Goal: Task Accomplishment & Management: Manage account settings

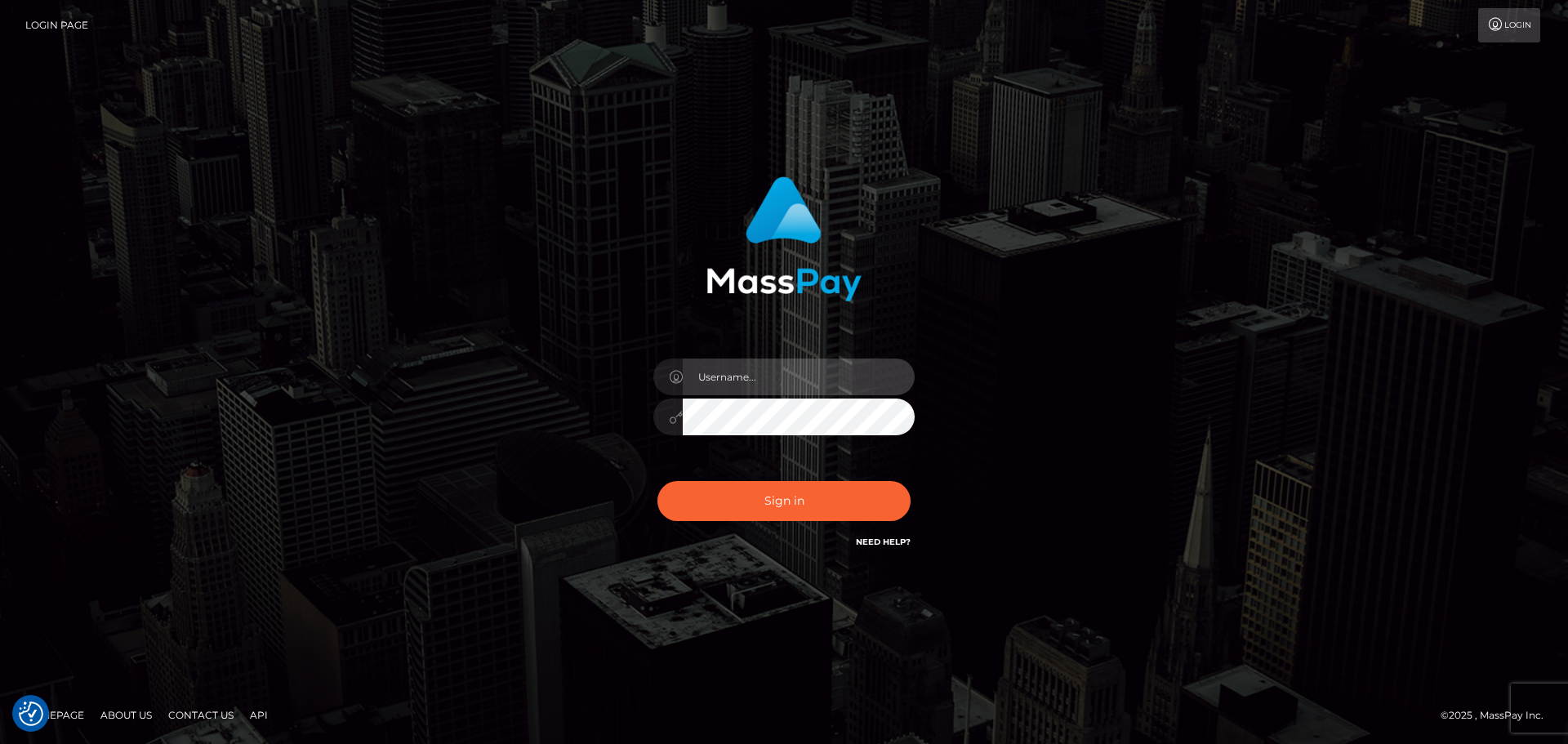
click at [735, 370] on input "text" at bounding box center [799, 377] width 232 height 37
type input "[PERSON_NAME]"
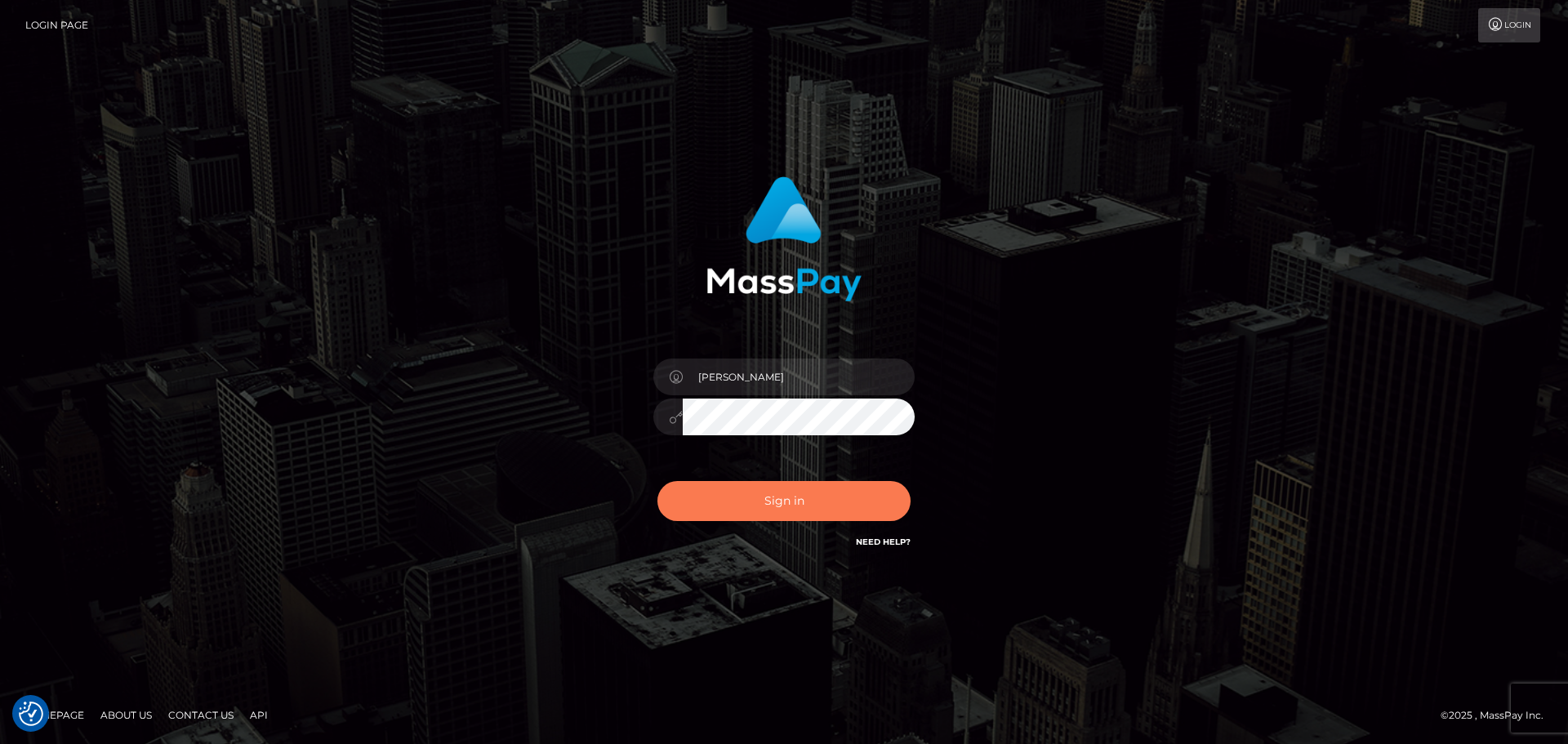
click at [820, 492] on button "Sign in" at bounding box center [784, 501] width 253 height 40
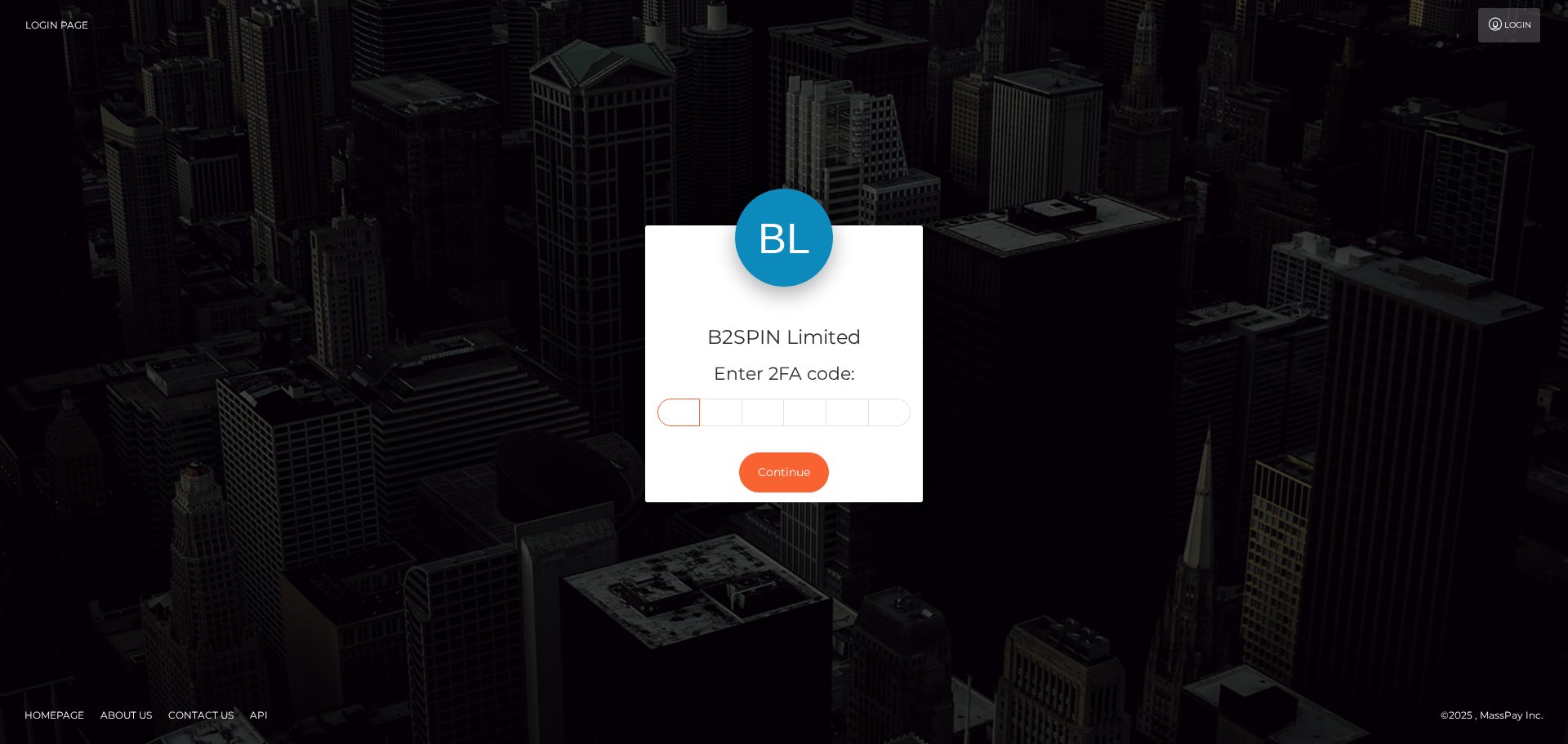
paste input "5"
type input "5"
type input "4"
type input "3"
type input "6"
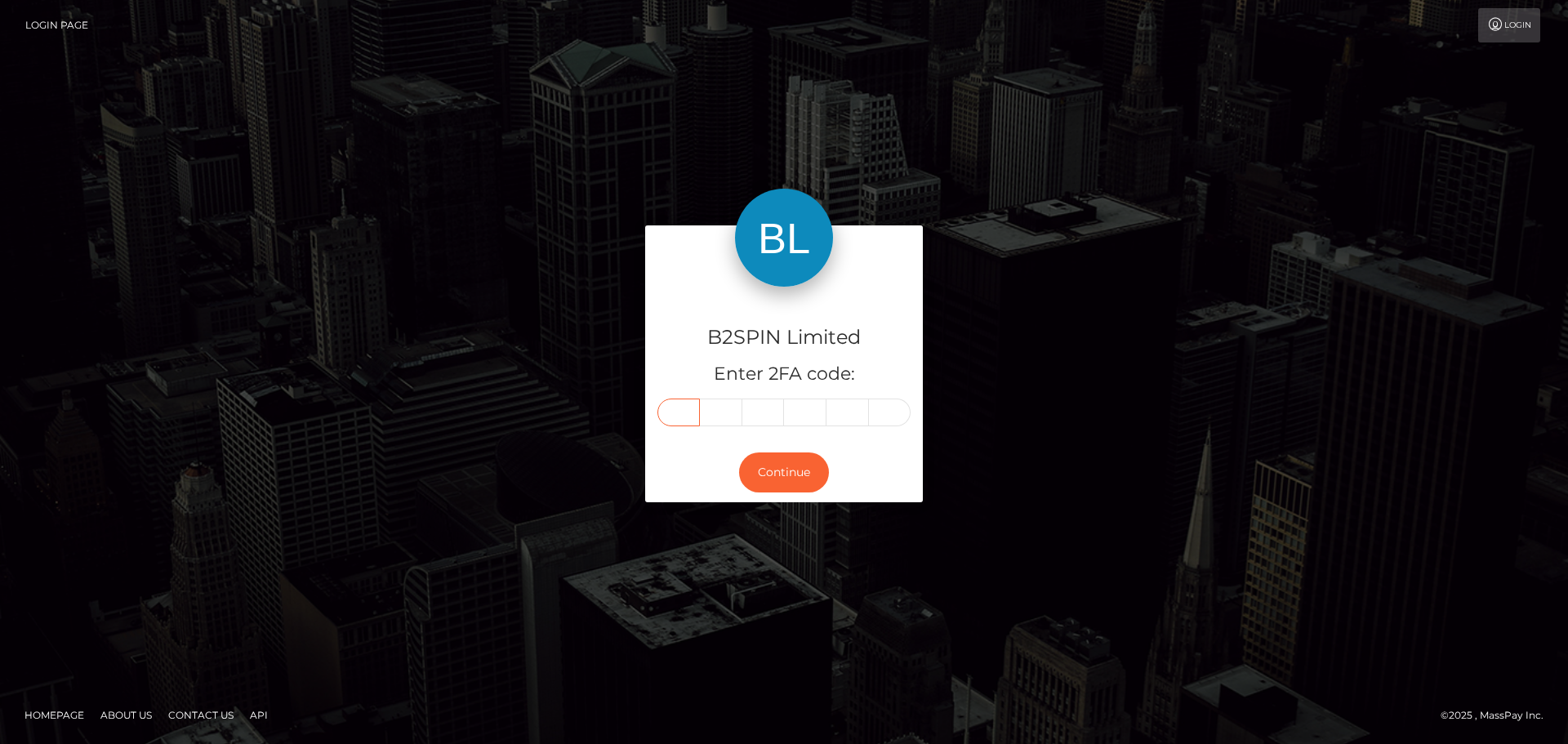
type input "2"
type input "7"
click at [786, 467] on button "Continue" at bounding box center [784, 472] width 90 height 40
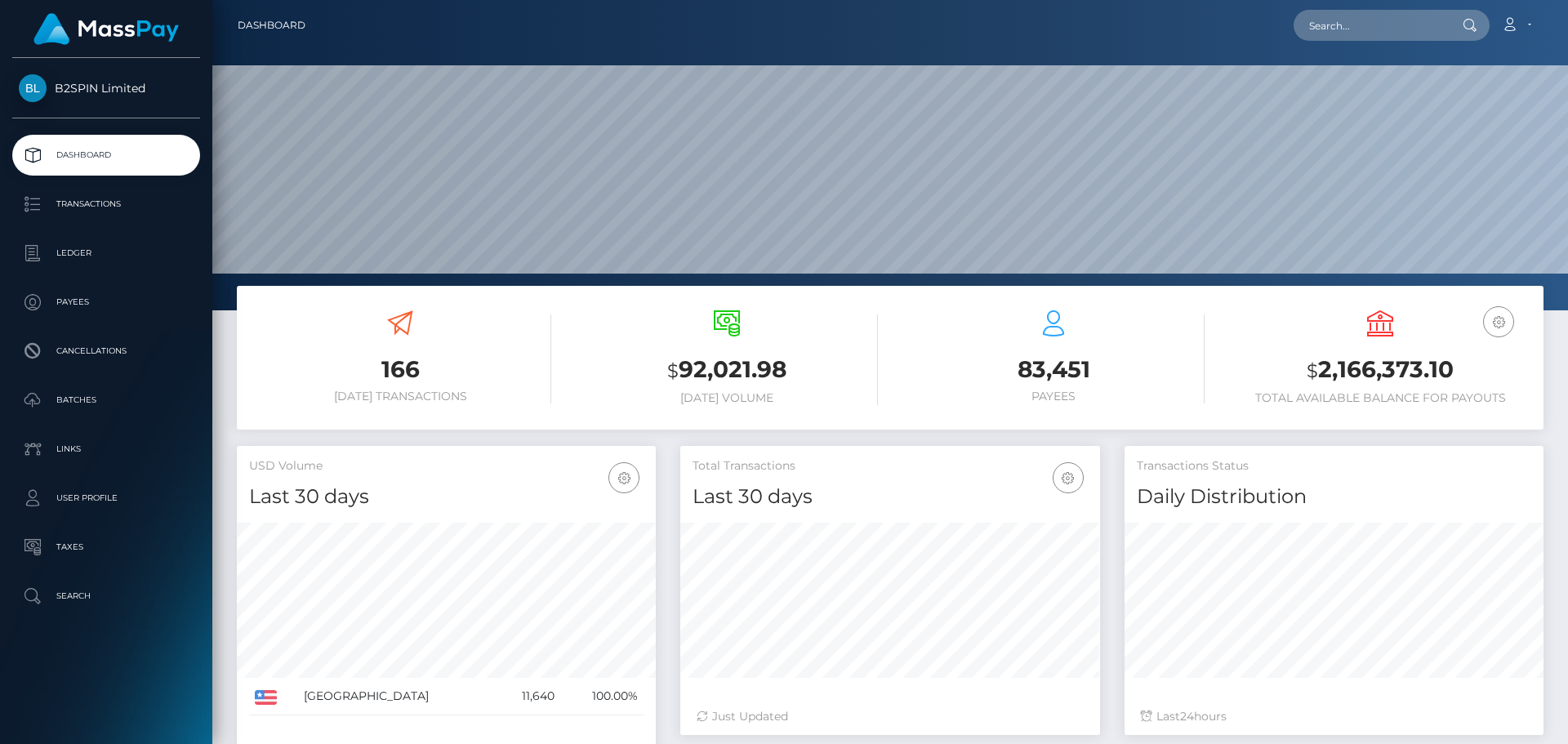
scroll to position [290, 420]
drag, startPoint x: 1464, startPoint y: 374, endPoint x: 1319, endPoint y: 367, distance: 145.2
click at [1319, 367] on h3 "$ 2,166,373.10" at bounding box center [1380, 370] width 302 height 34
copy h3 "2,166,373.10"
